Goal: Information Seeking & Learning: Learn about a topic

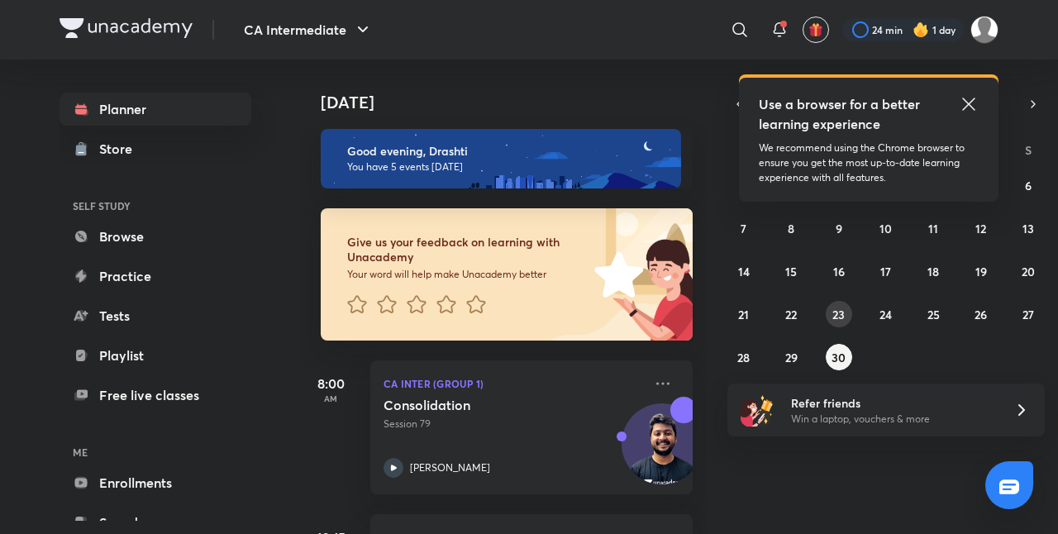
click at [834, 322] on button "23" at bounding box center [839, 314] width 26 height 26
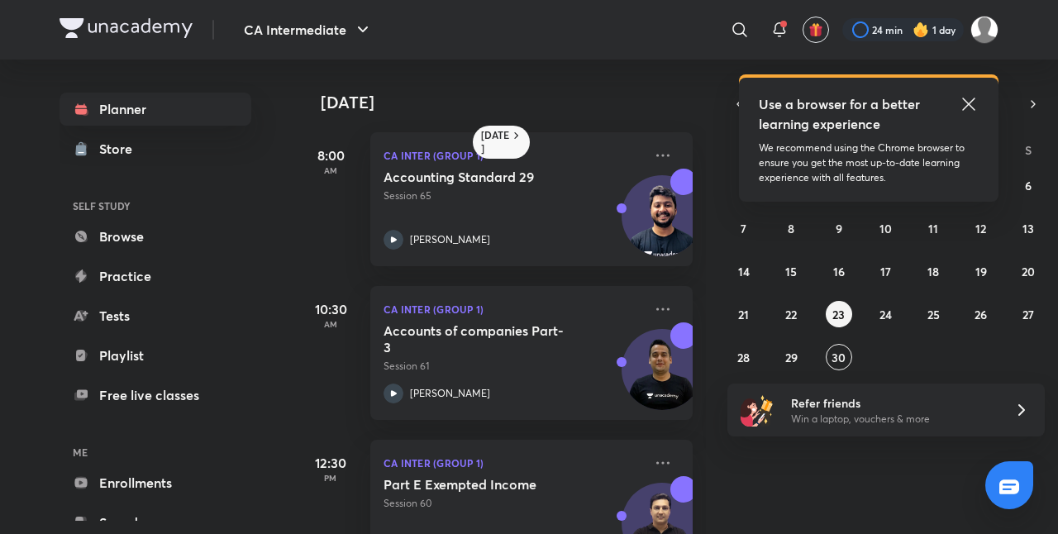
click at [969, 101] on icon at bounding box center [969, 104] width 20 height 20
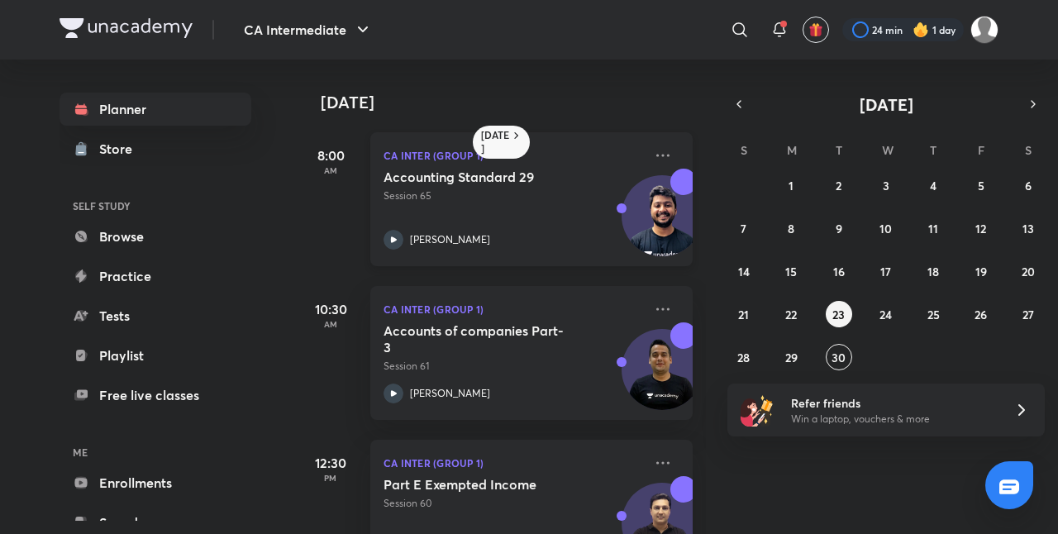
click at [532, 191] on p "Session 65" at bounding box center [514, 196] width 260 height 15
click at [898, 318] on button "24" at bounding box center [886, 314] width 26 height 26
click at [488, 222] on div "Accounting Standard 29 Session 66 [PERSON_NAME]" at bounding box center [514, 209] width 260 height 81
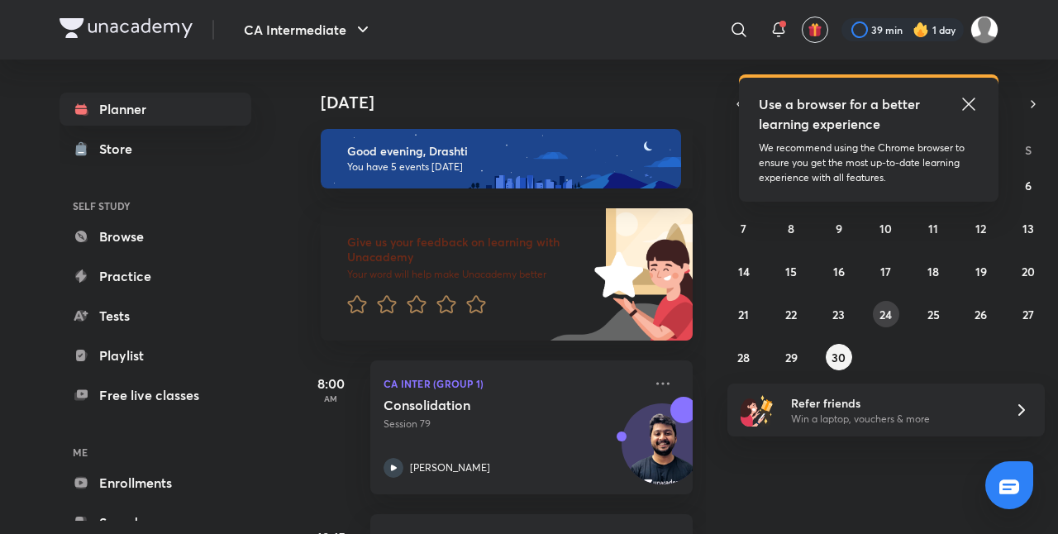
click at [880, 313] on abbr "24" at bounding box center [886, 315] width 12 height 16
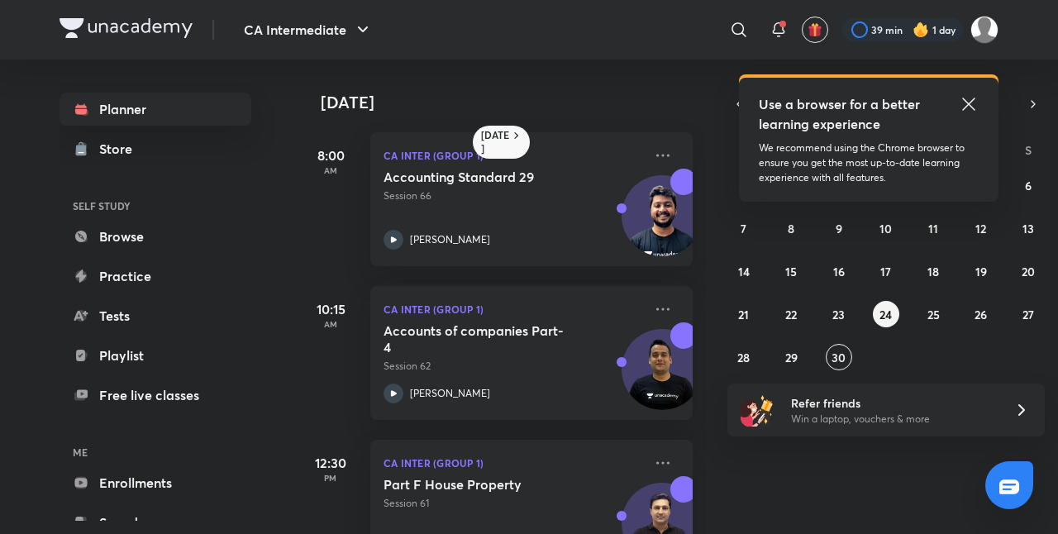
click at [973, 98] on icon at bounding box center [969, 104] width 20 height 20
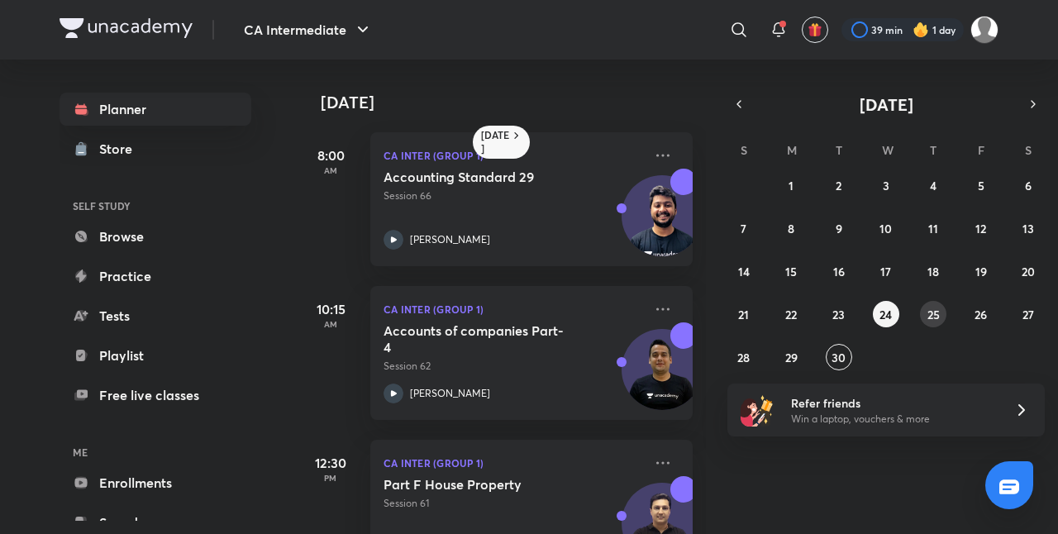
click at [929, 312] on abbr "25" at bounding box center [934, 315] width 12 height 16
click at [976, 308] on abbr "26" at bounding box center [981, 315] width 12 height 16
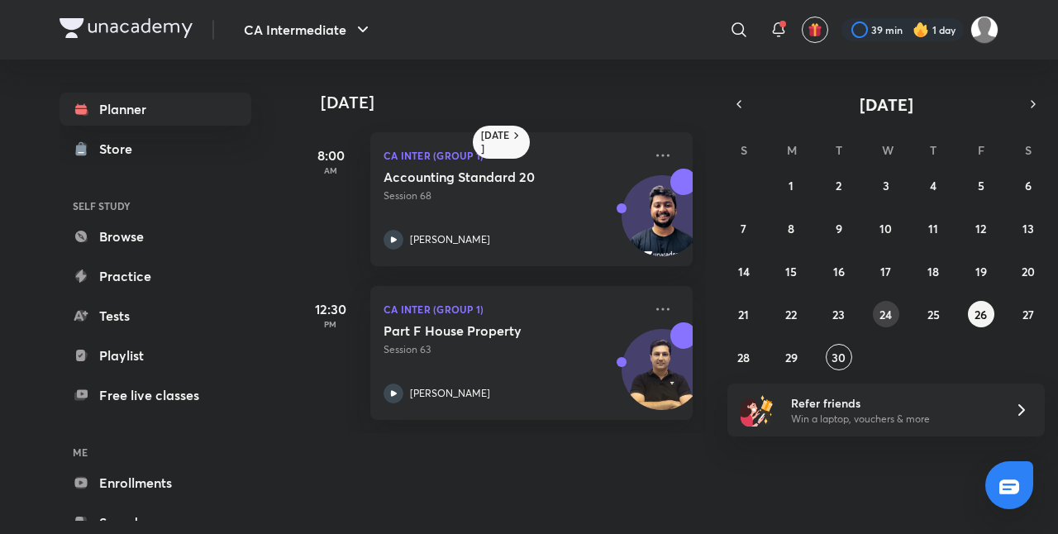
click at [885, 313] on abbr "24" at bounding box center [886, 315] width 12 height 16
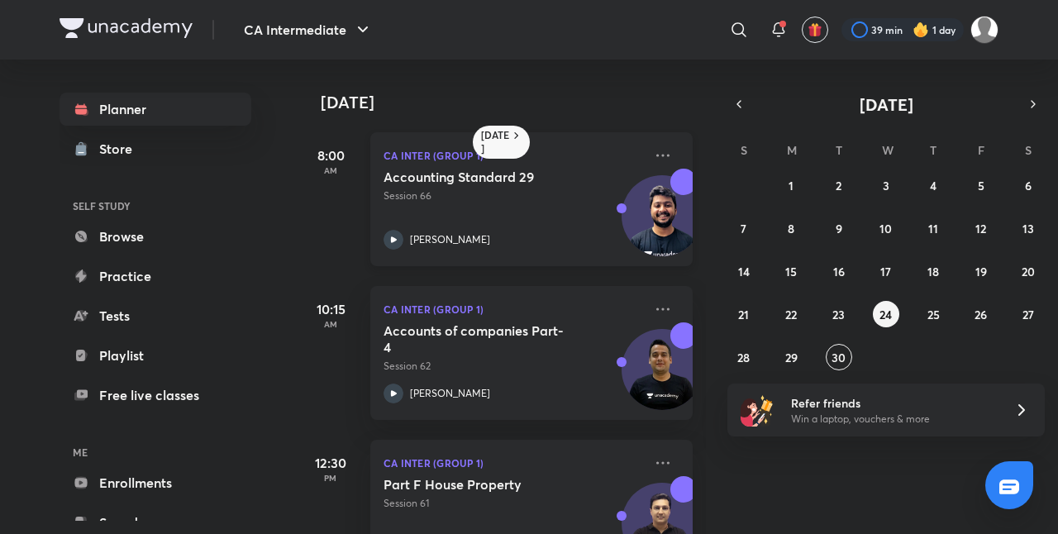
click at [508, 207] on div "Accounting Standard 29 Session 66 [PERSON_NAME]" at bounding box center [514, 209] width 260 height 81
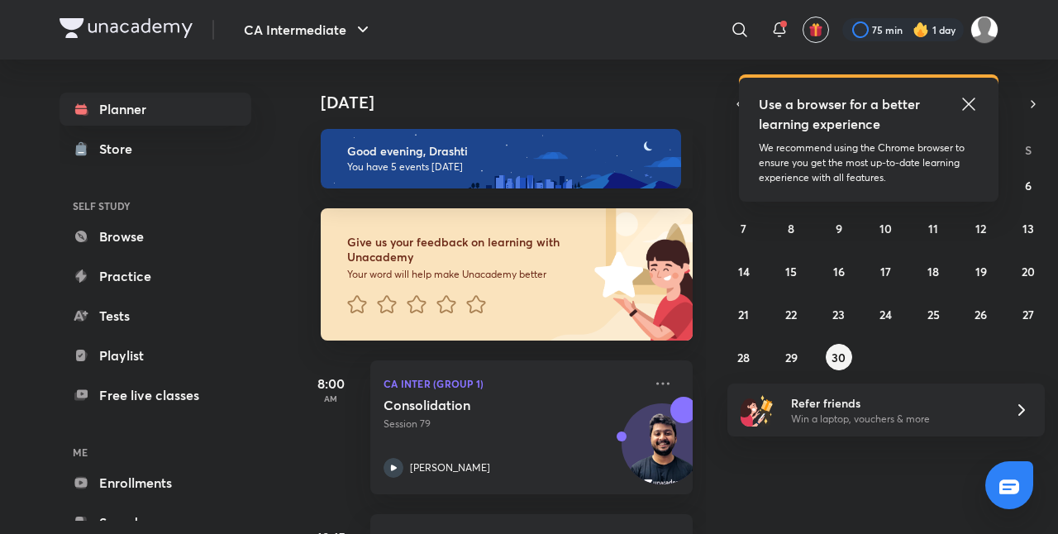
click at [970, 108] on icon at bounding box center [969, 104] width 20 height 20
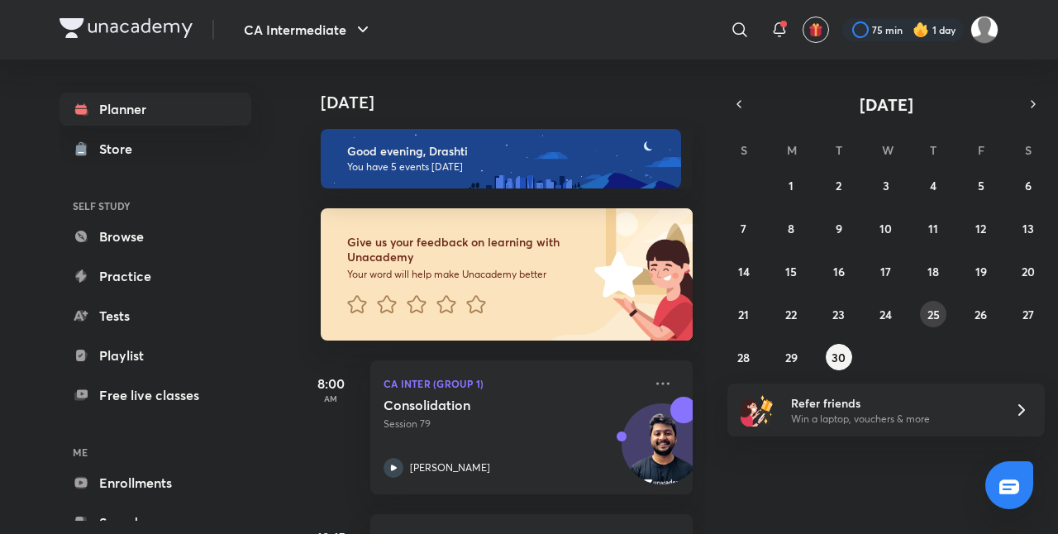
click at [931, 318] on abbr "25" at bounding box center [934, 315] width 12 height 16
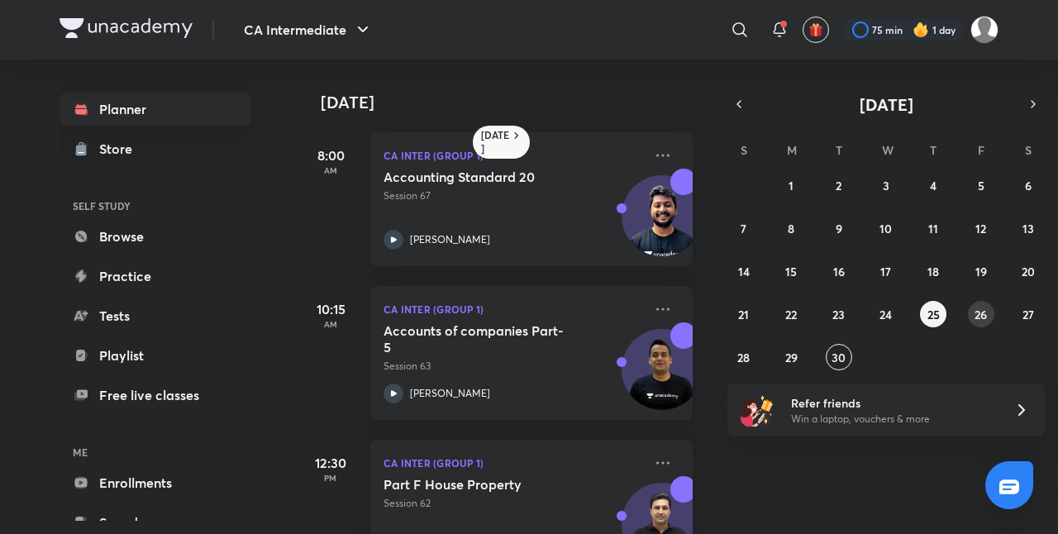
click at [977, 321] on abbr "26" at bounding box center [981, 315] width 12 height 16
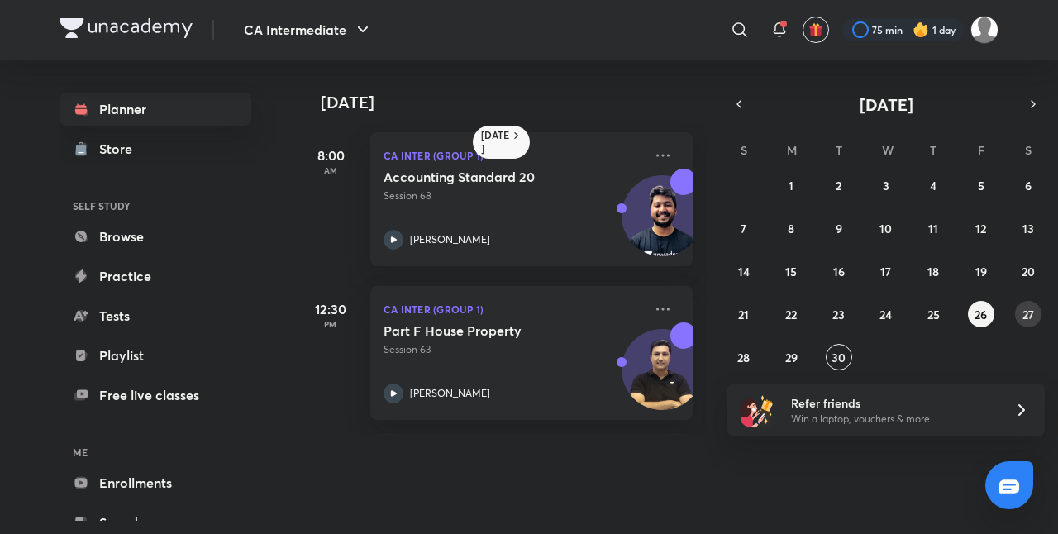
click at [1030, 317] on abbr "27" at bounding box center [1029, 315] width 12 height 16
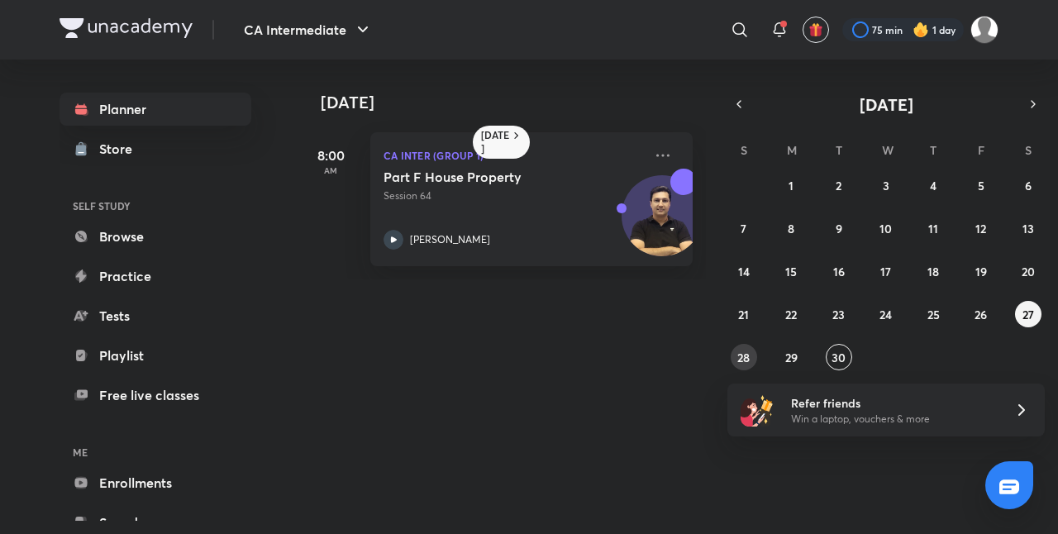
click at [741, 359] on abbr "28" at bounding box center [744, 358] width 12 height 16
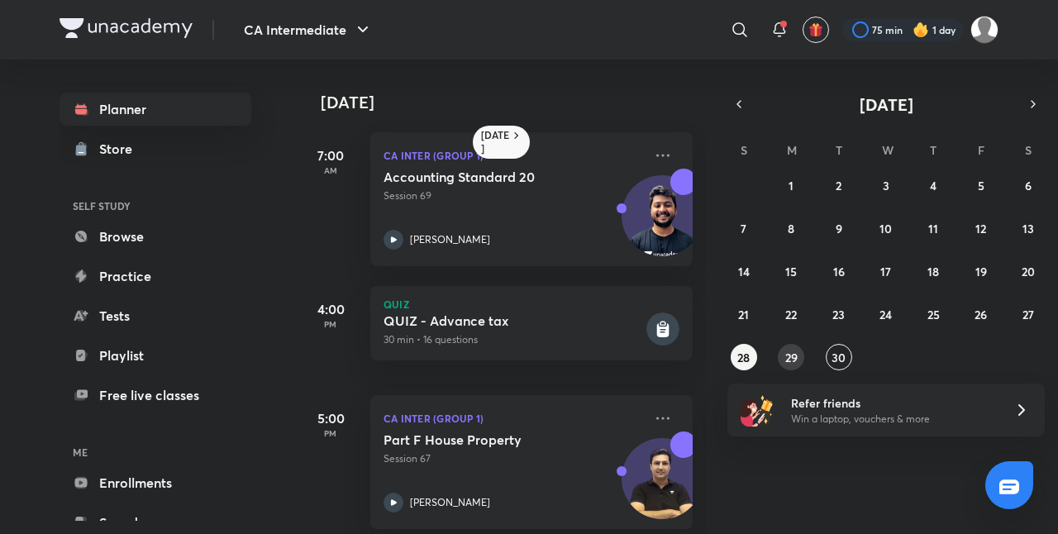
click at [797, 350] on abbr "29" at bounding box center [792, 358] width 12 height 16
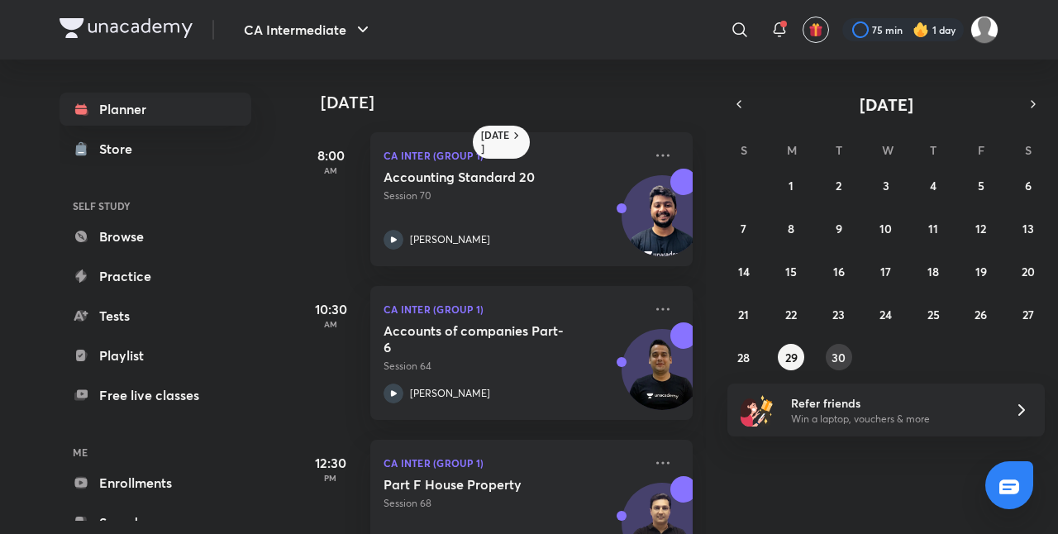
click at [842, 356] on abbr "30" at bounding box center [839, 358] width 14 height 16
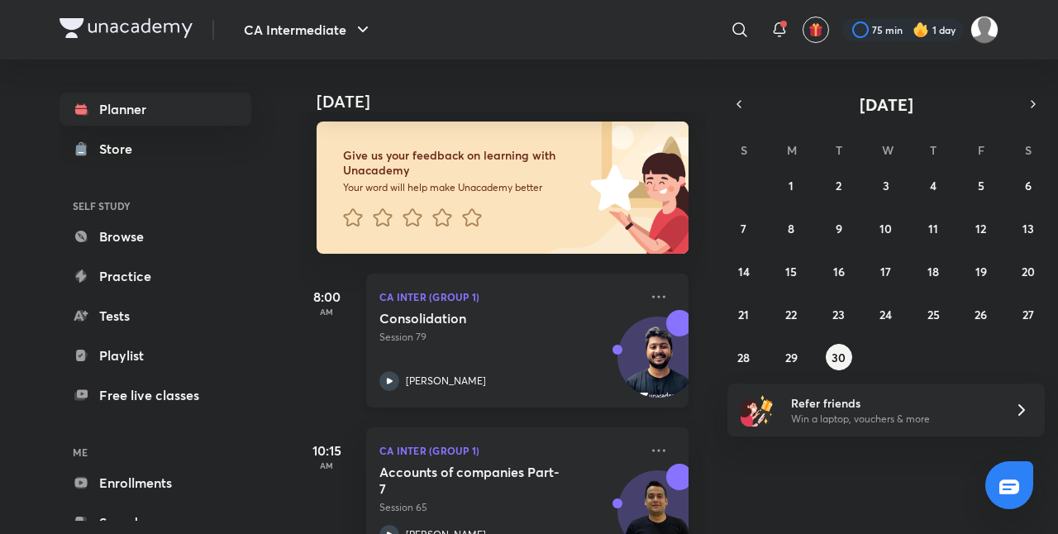
scroll to position [88, 4]
click at [509, 317] on h5 "Consolidation" at bounding box center [483, 317] width 206 height 17
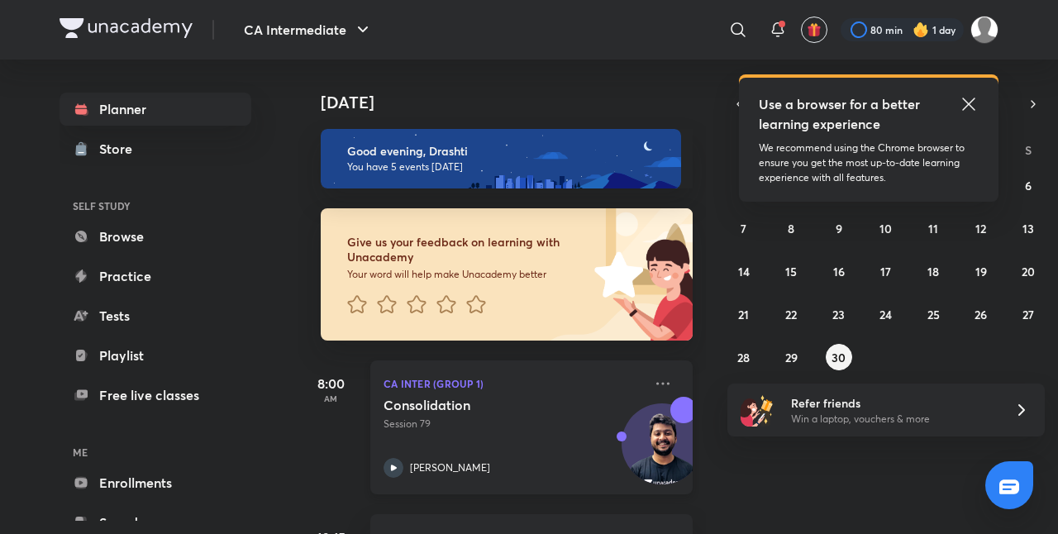
click at [484, 404] on h5 "Consolidation" at bounding box center [487, 405] width 206 height 17
